Goal: Find specific page/section: Find specific page/section

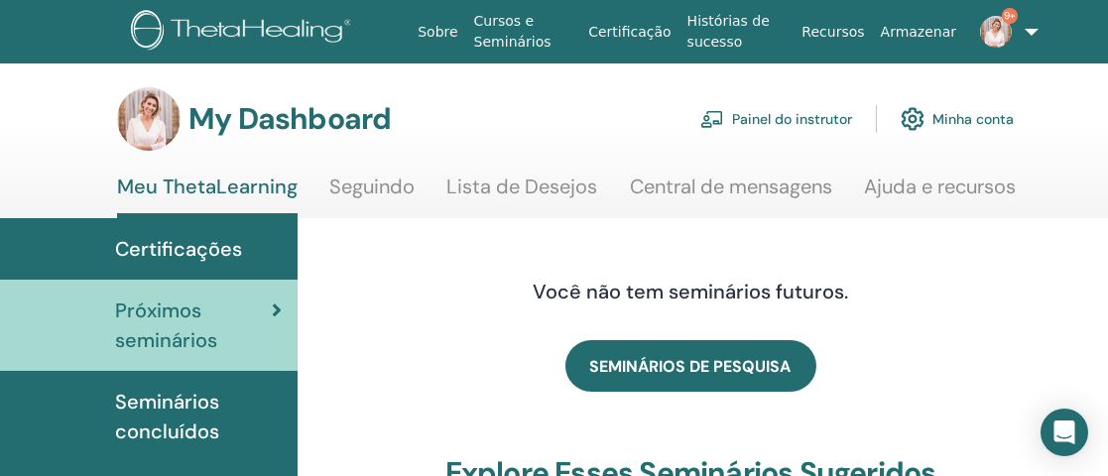
click at [795, 119] on link "Painel do instrutor" at bounding box center [776, 119] width 152 height 44
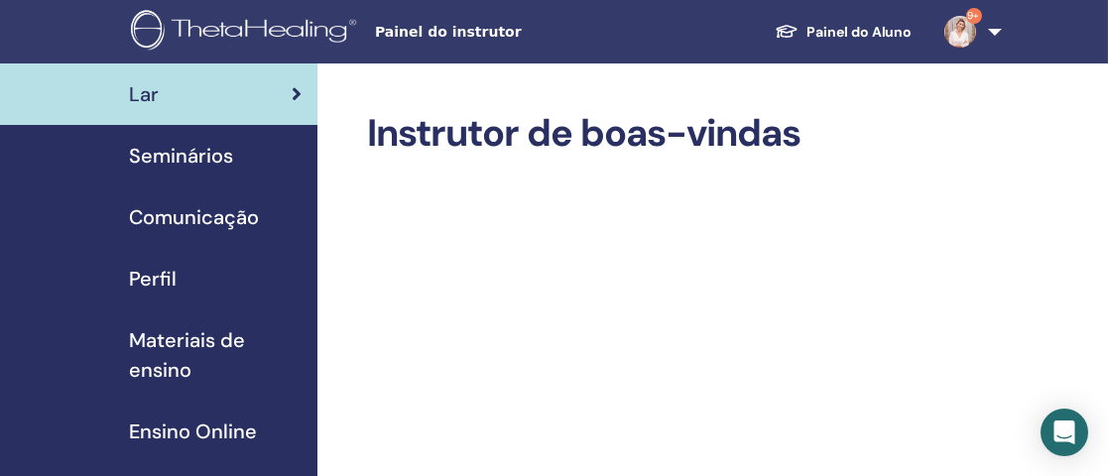
click at [192, 154] on span "Seminários" at bounding box center [181, 156] width 104 height 30
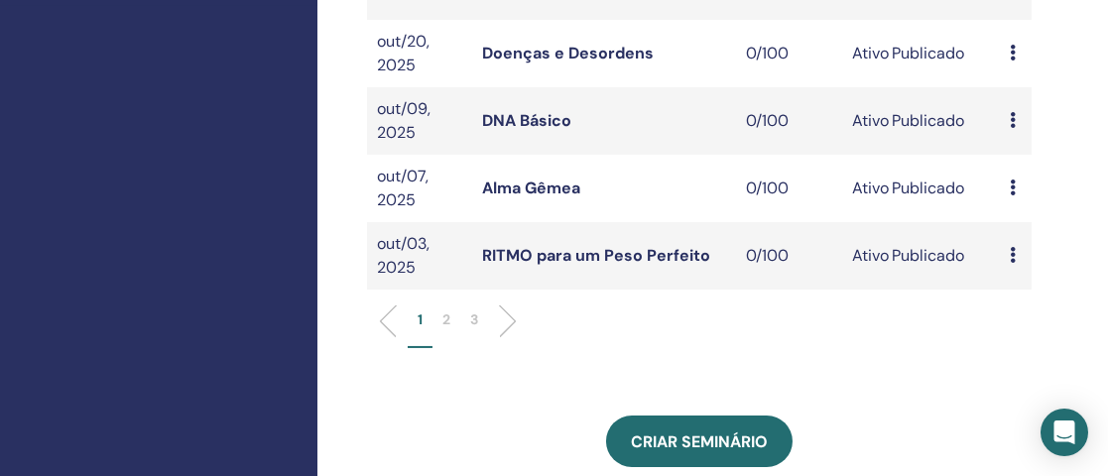
scroll to position [768, 0]
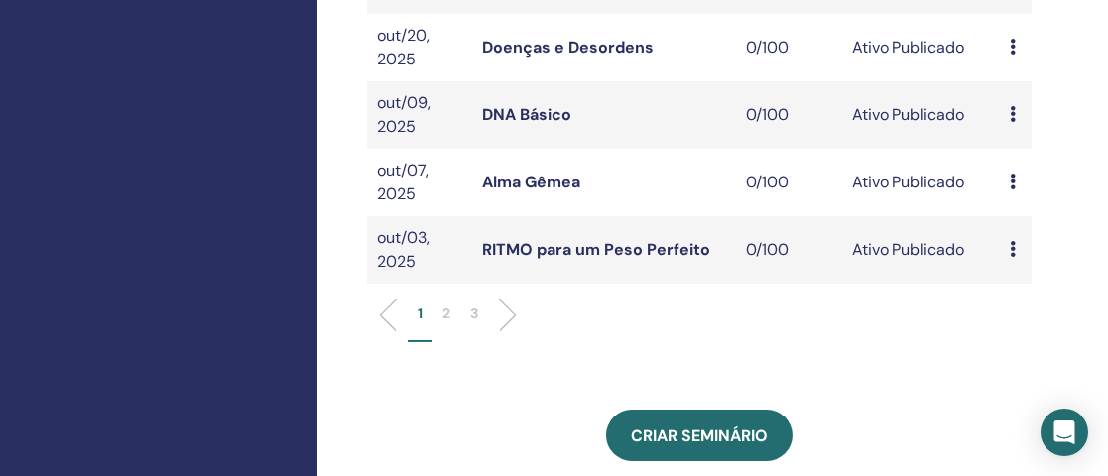
click at [445, 324] on p "2" at bounding box center [447, 314] width 8 height 21
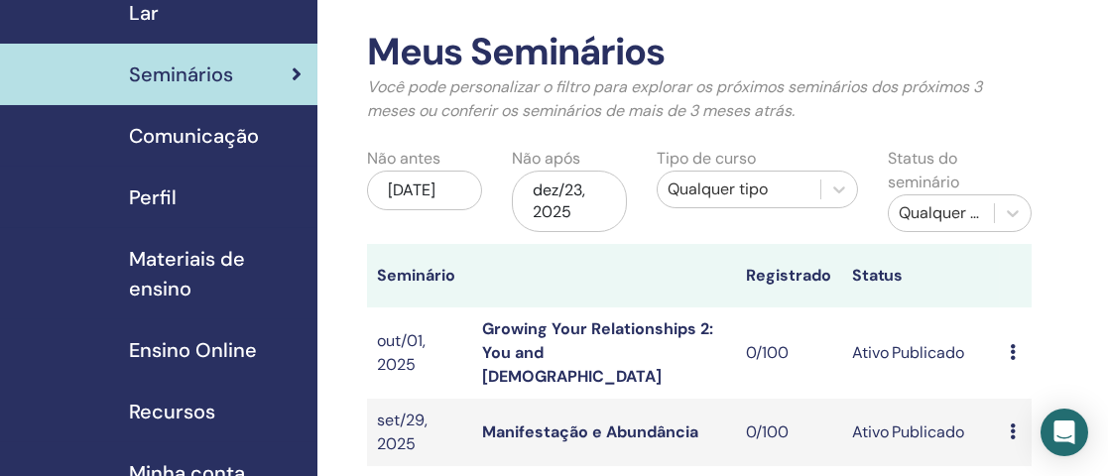
scroll to position [0, 0]
